Goal: Information Seeking & Learning: Check status

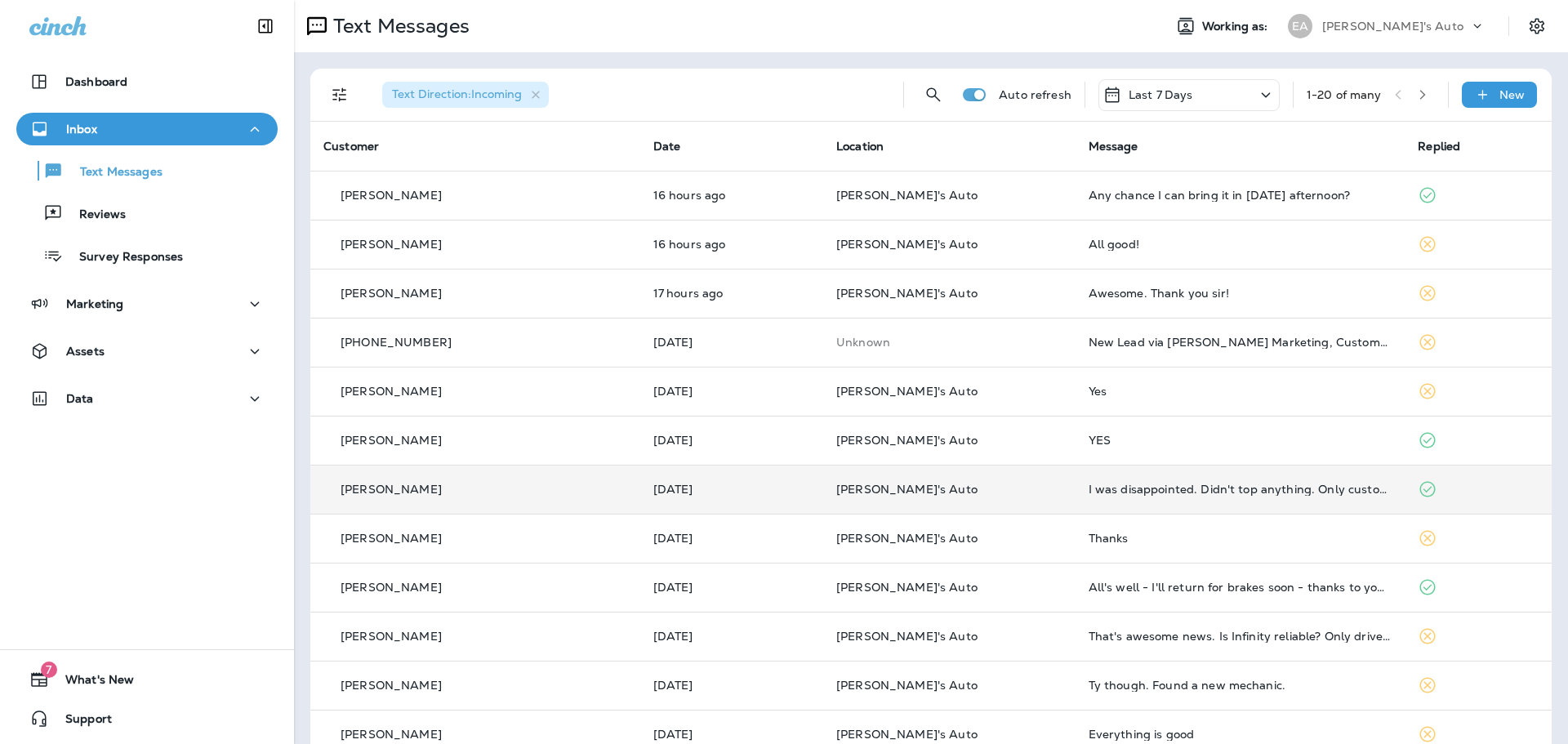
click at [980, 473] on td "[PERSON_NAME]'s Auto" at bounding box center [949, 489] width 252 height 49
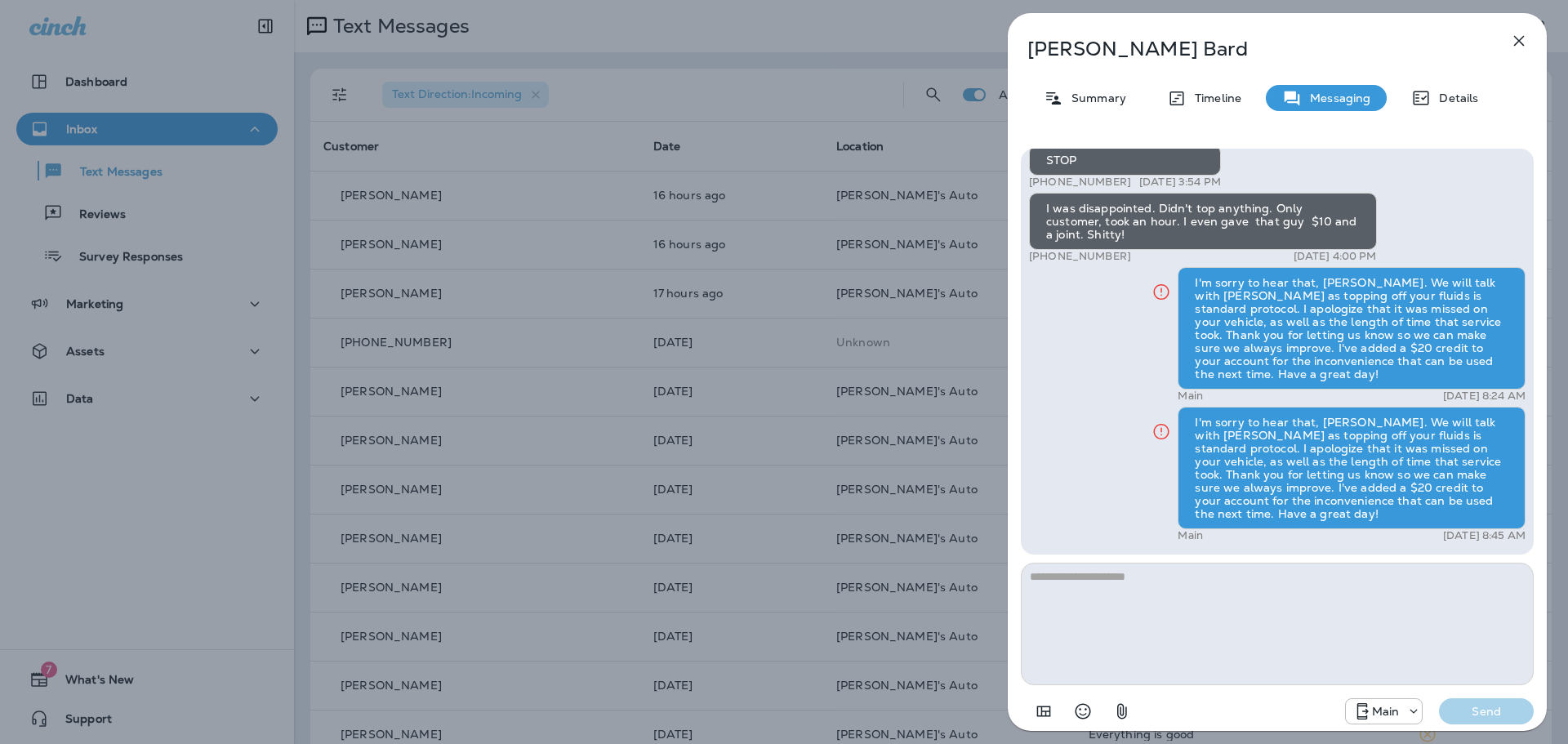
click at [678, 299] on div "[PERSON_NAME] Summary Timeline Messaging Details Hello [PERSON_NAME], this is […" at bounding box center [784, 372] width 1568 height 744
